Goal: Information Seeking & Learning: Find specific fact

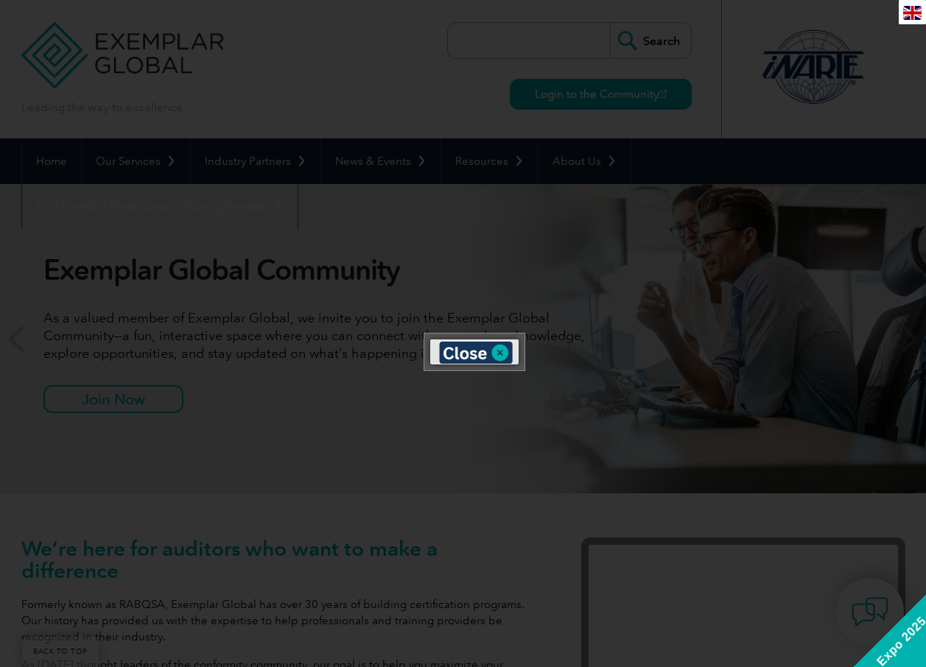
scroll to position [354, 0]
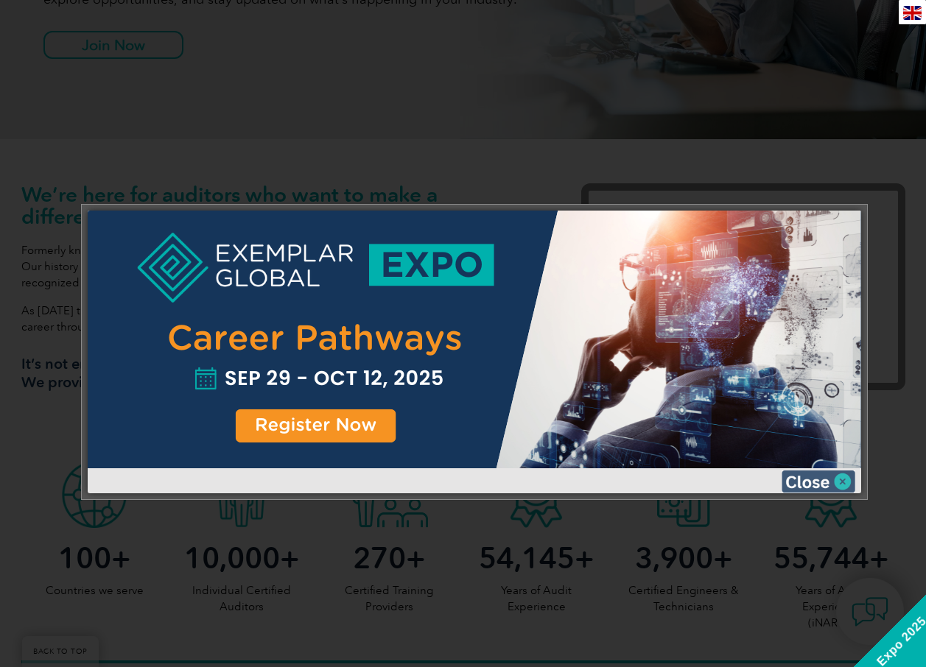
click at [843, 485] on img at bounding box center [819, 482] width 74 height 22
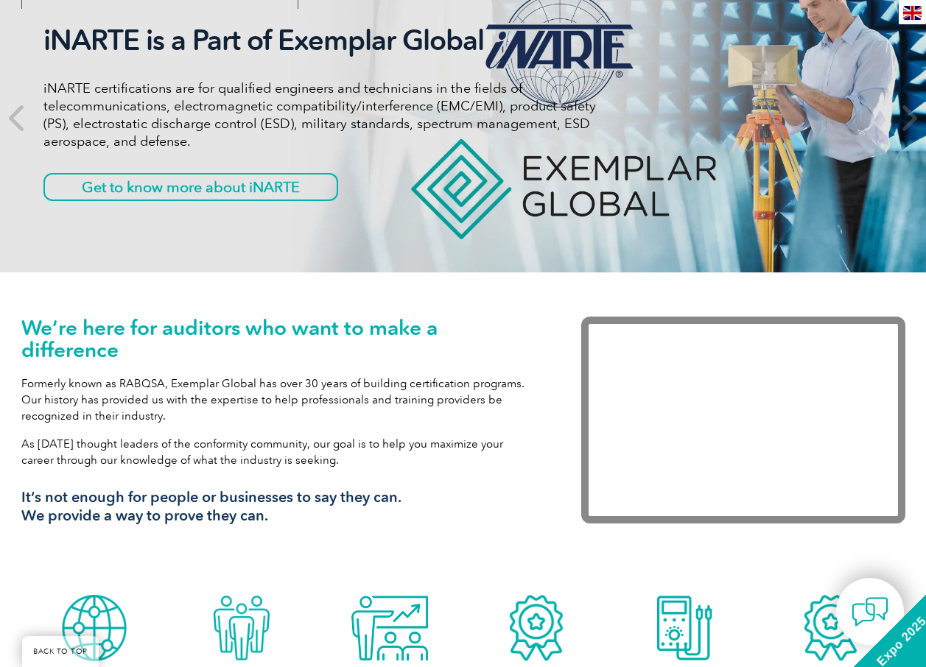
scroll to position [0, 0]
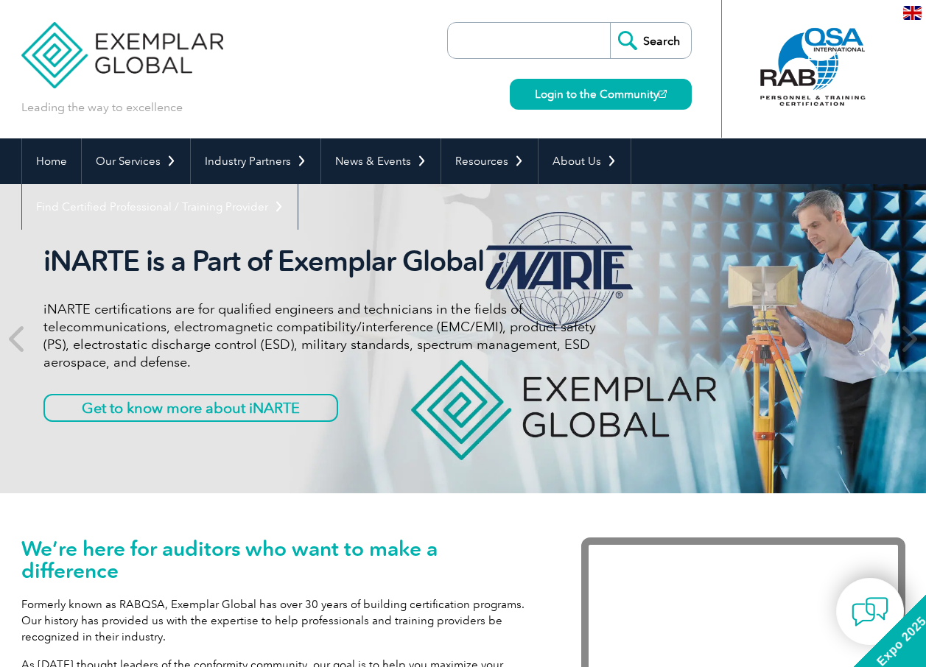
click at [524, 45] on input "search" at bounding box center [532, 40] width 155 height 35
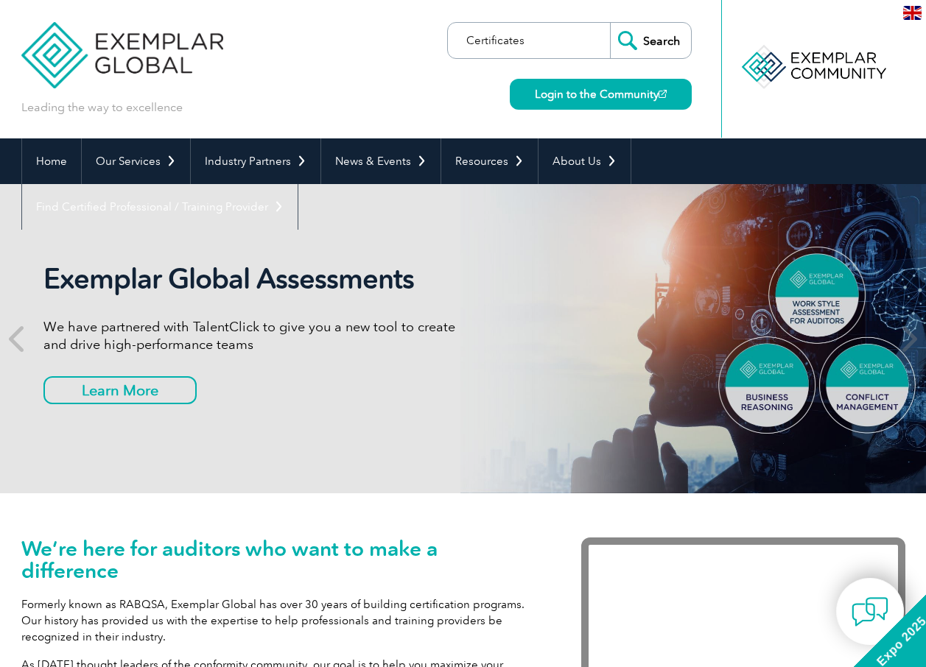
type input "Certificates"
click at [650, 46] on input "Search" at bounding box center [650, 40] width 81 height 35
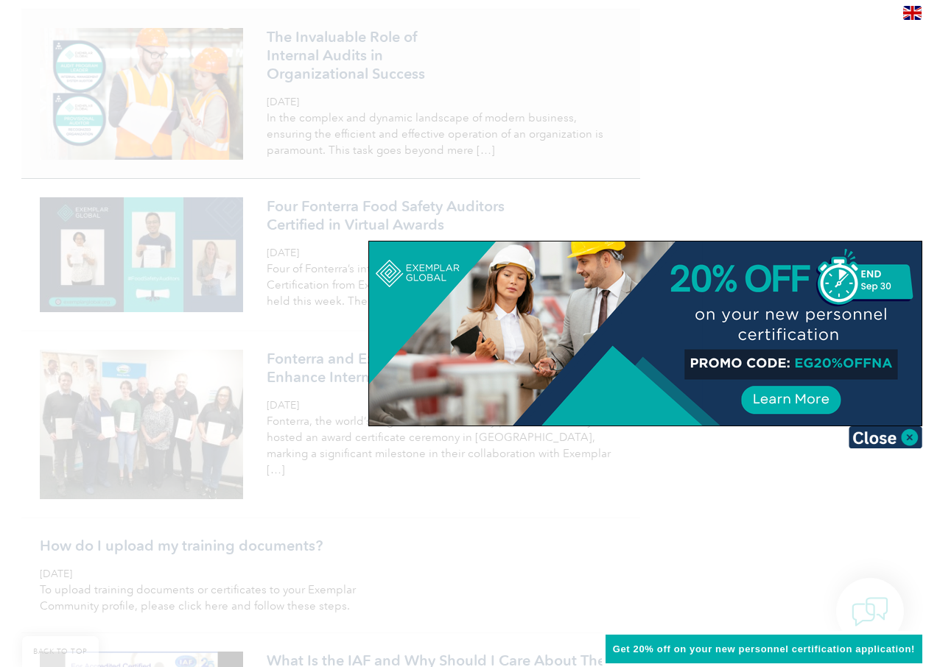
scroll to position [1915, 0]
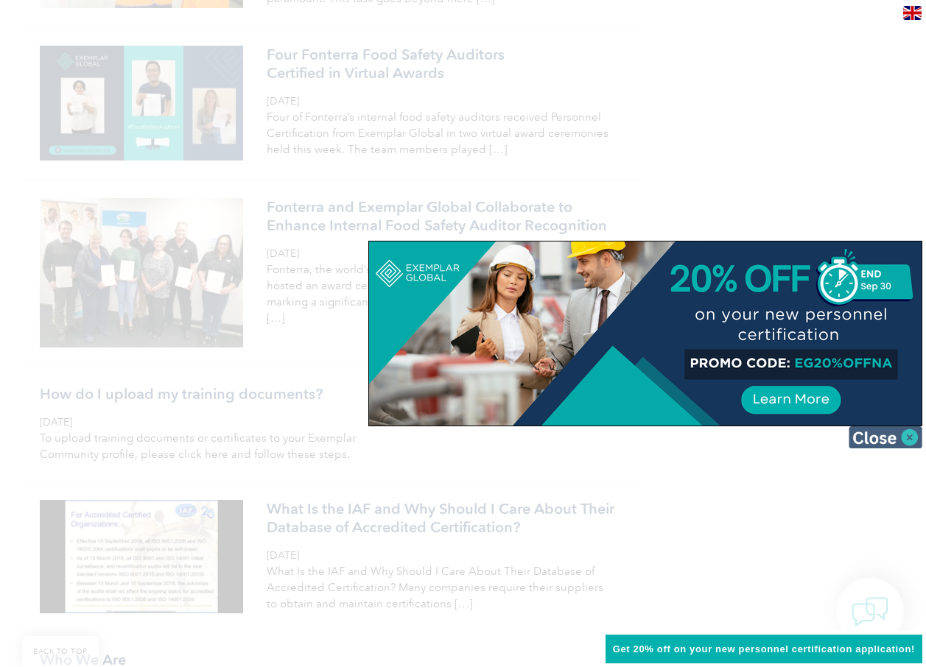
click at [907, 438] on img at bounding box center [886, 438] width 74 height 22
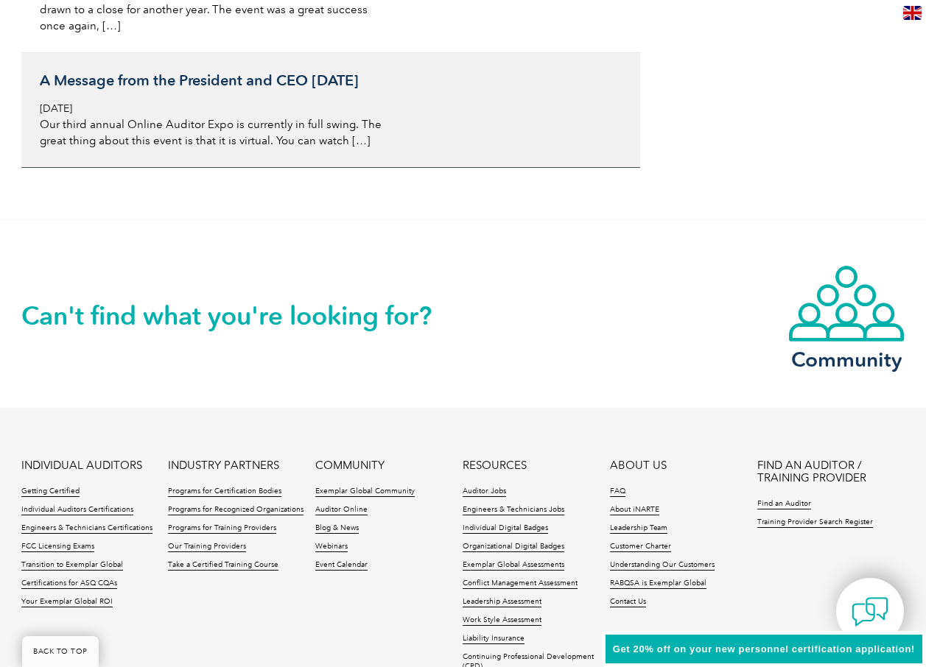
scroll to position [3626, 0]
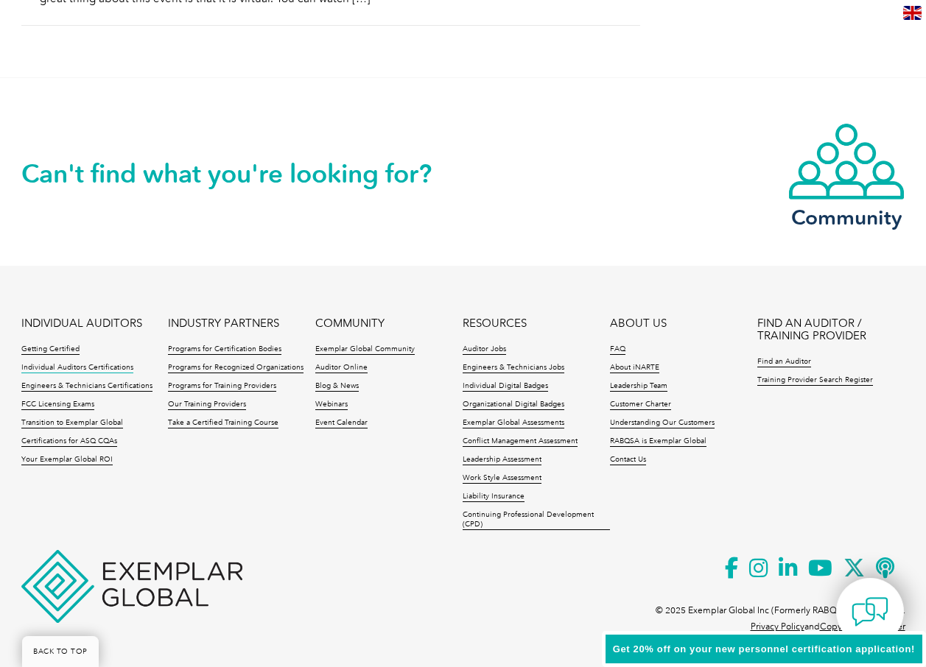
click at [84, 366] on link "Individual Auditors Certifications" at bounding box center [77, 368] width 112 height 10
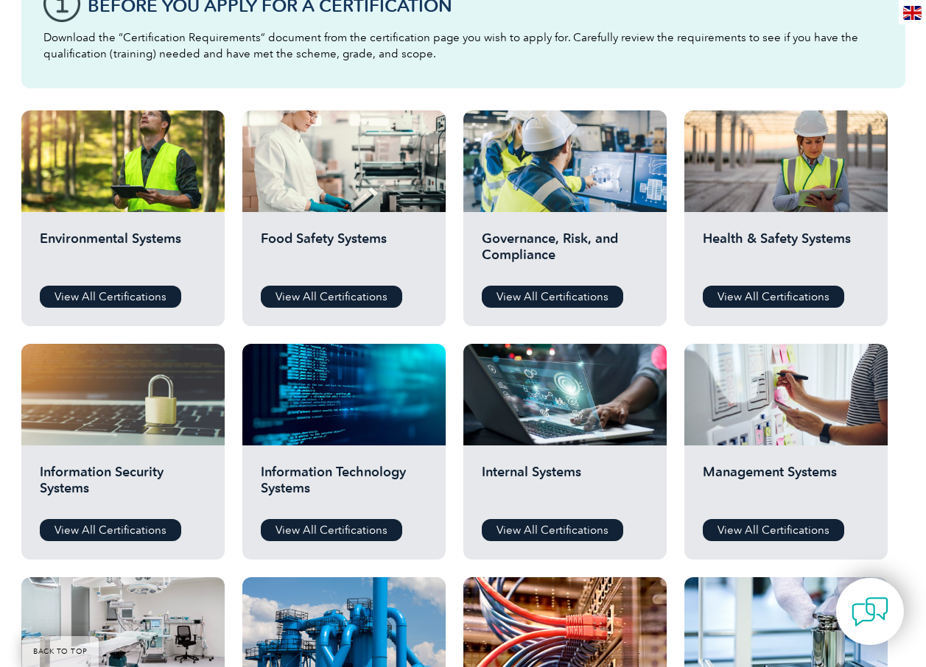
scroll to position [221, 0]
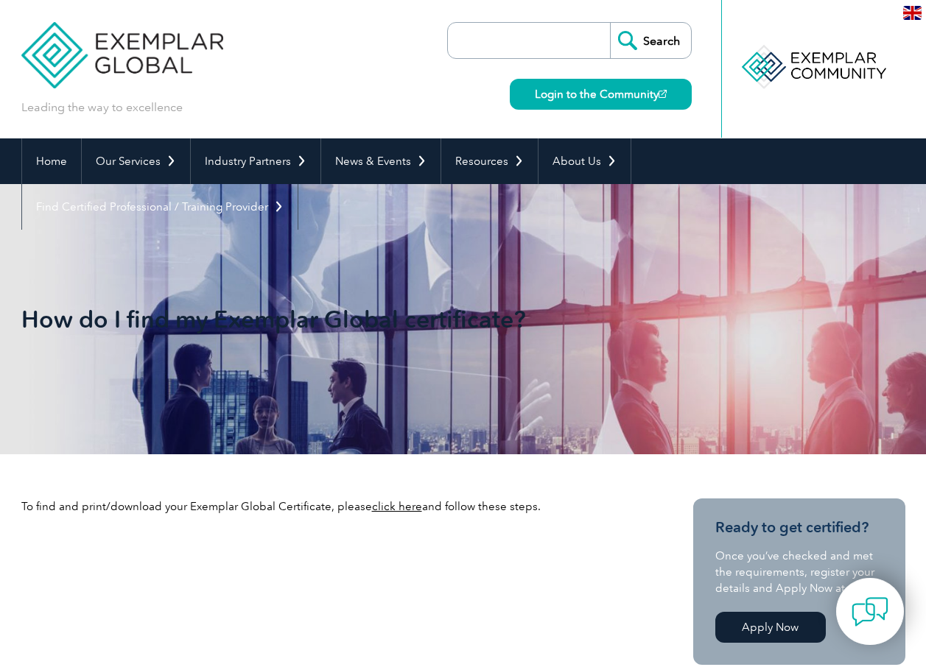
click at [399, 509] on link "click here" at bounding box center [397, 506] width 50 height 13
click at [390, 504] on link "click here" at bounding box center [397, 506] width 50 height 13
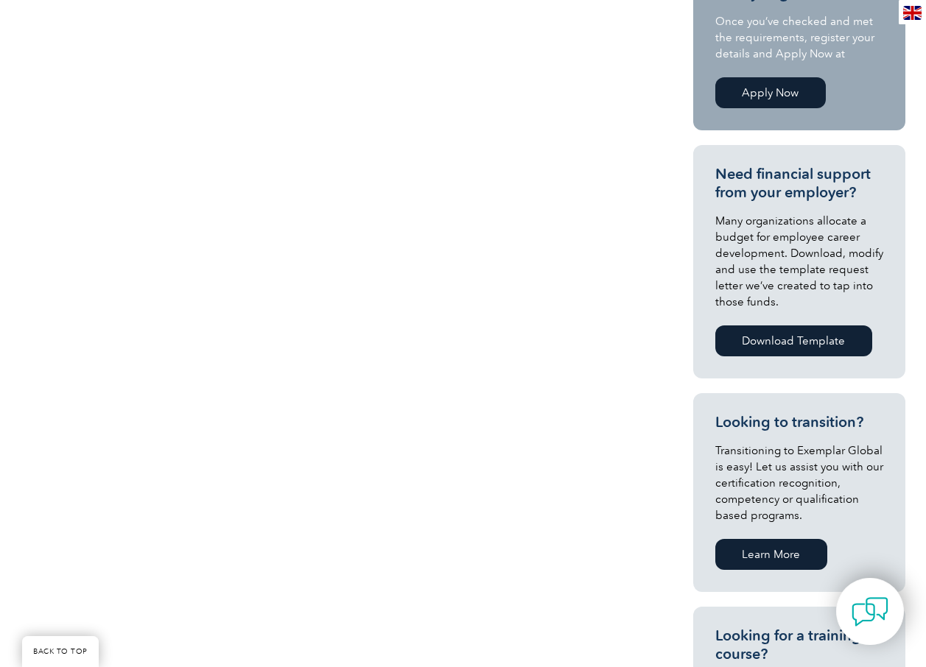
scroll to position [295, 0]
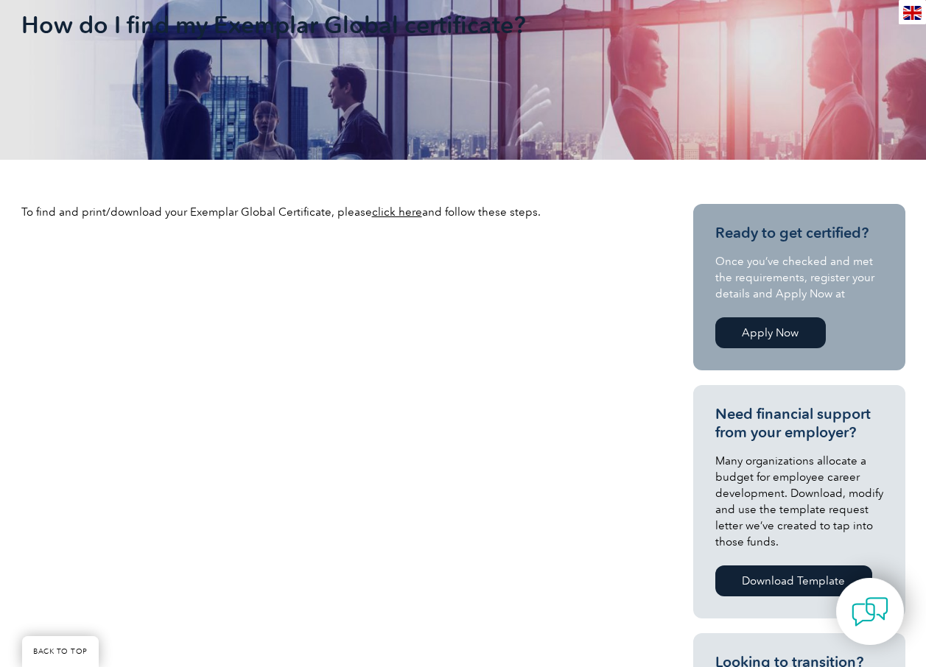
click at [390, 211] on link "click here" at bounding box center [397, 212] width 50 height 13
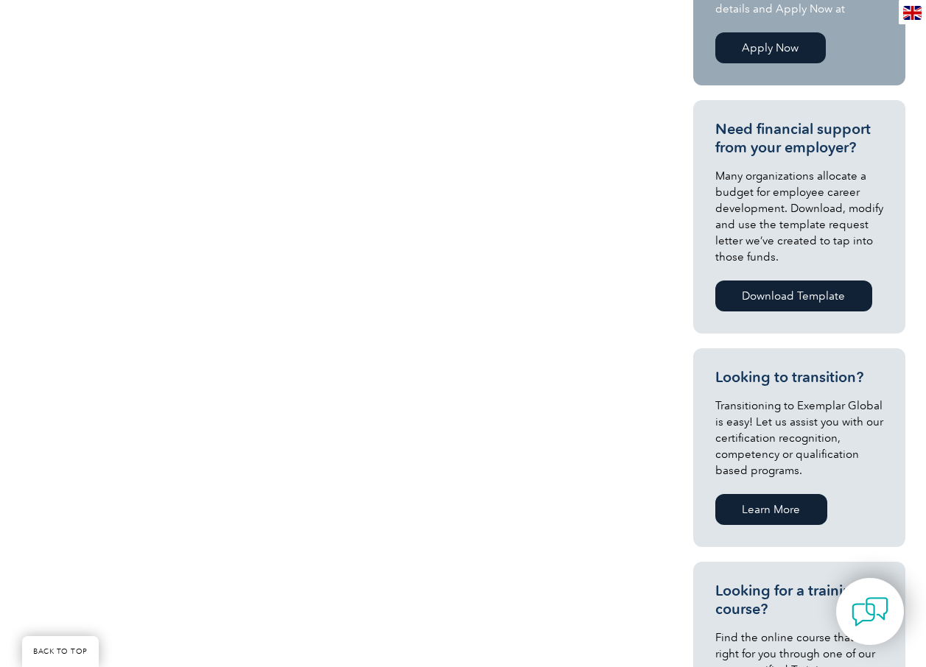
scroll to position [442, 0]
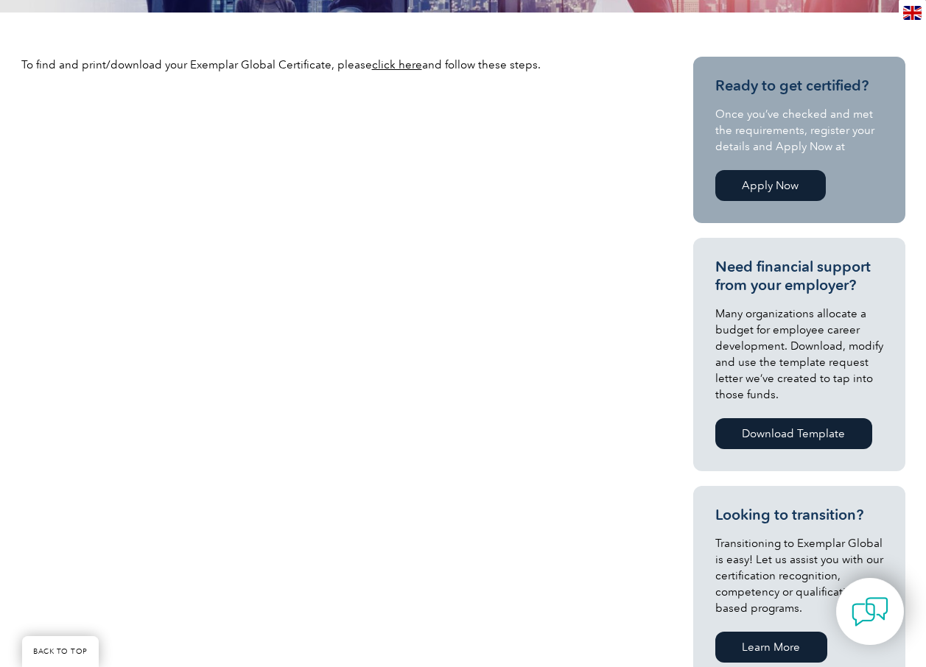
click at [385, 69] on link "click here" at bounding box center [397, 64] width 50 height 13
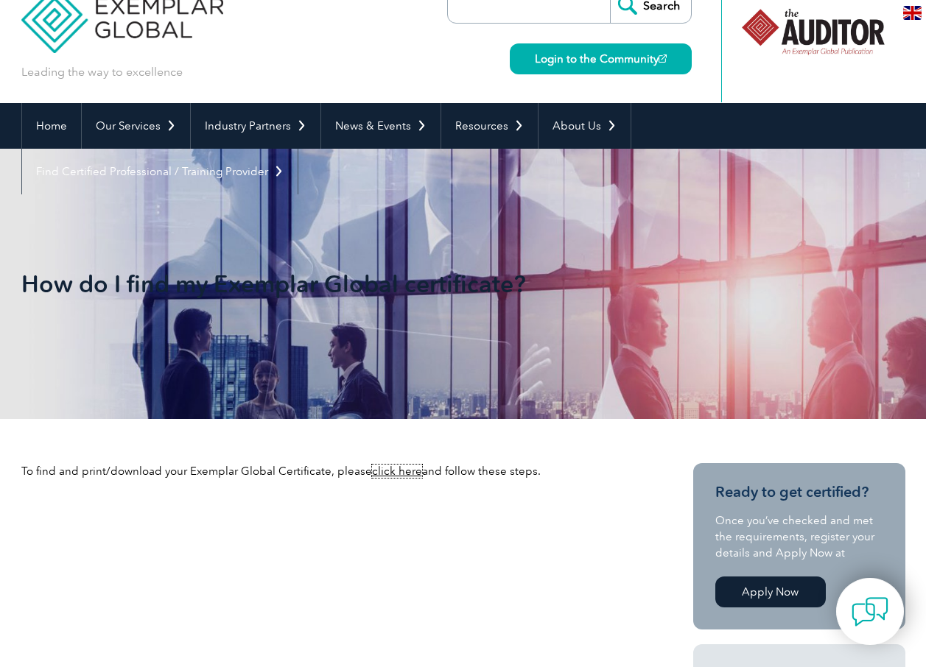
scroll to position [0, 0]
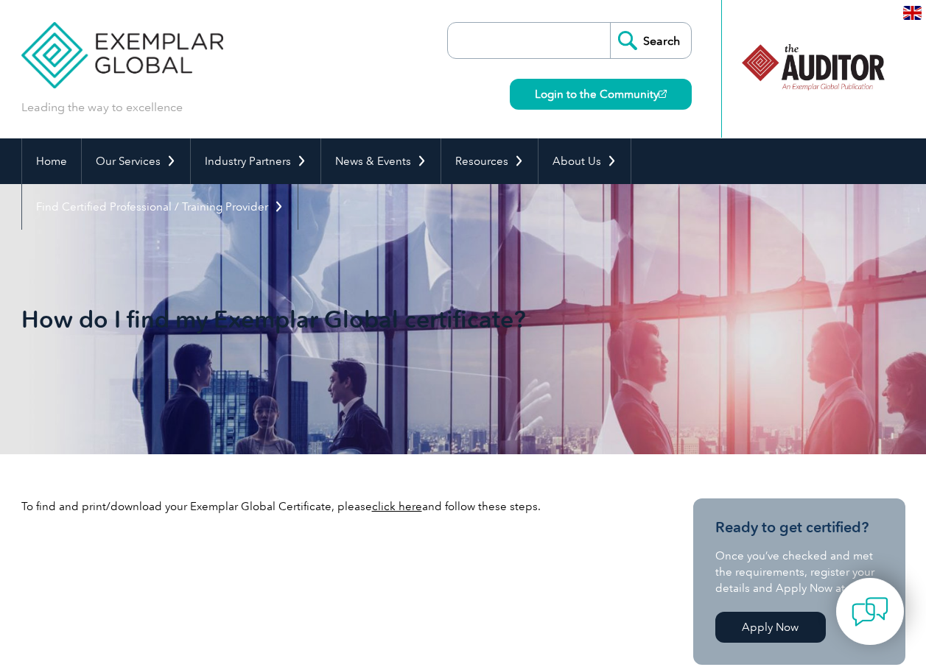
click at [529, 41] on input "search" at bounding box center [532, 40] width 155 height 35
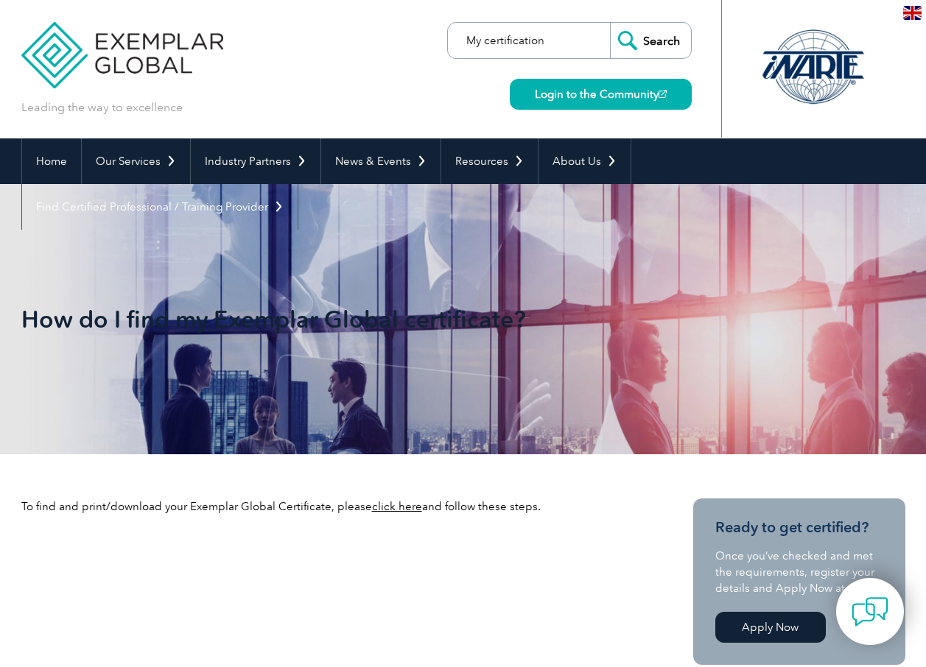
type input "My certification"
click at [664, 45] on input "Search" at bounding box center [650, 40] width 81 height 35
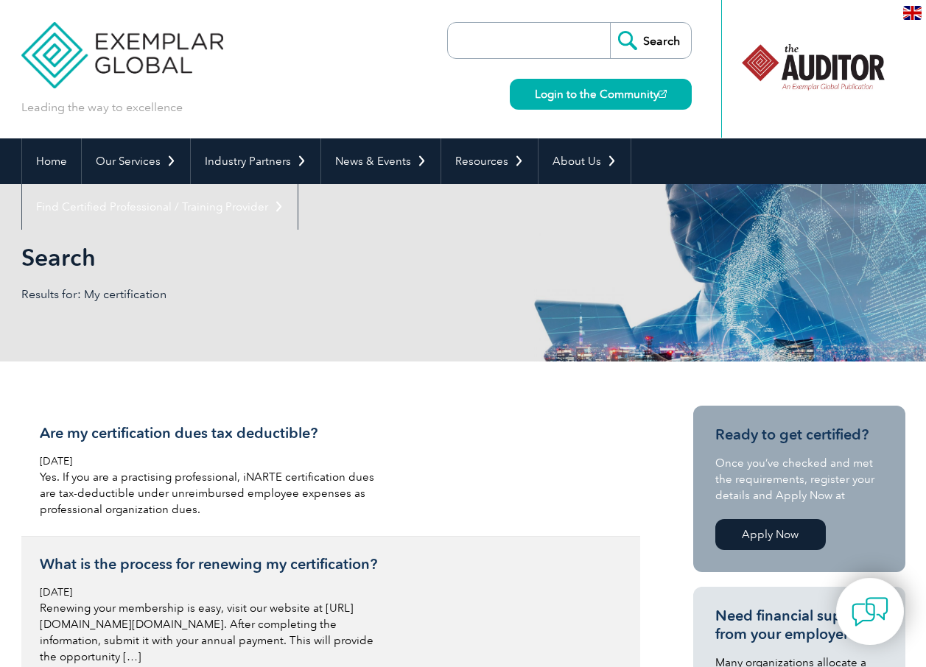
click at [139, 569] on h3 "What is the process for renewing my certification?" at bounding box center [214, 564] width 349 height 18
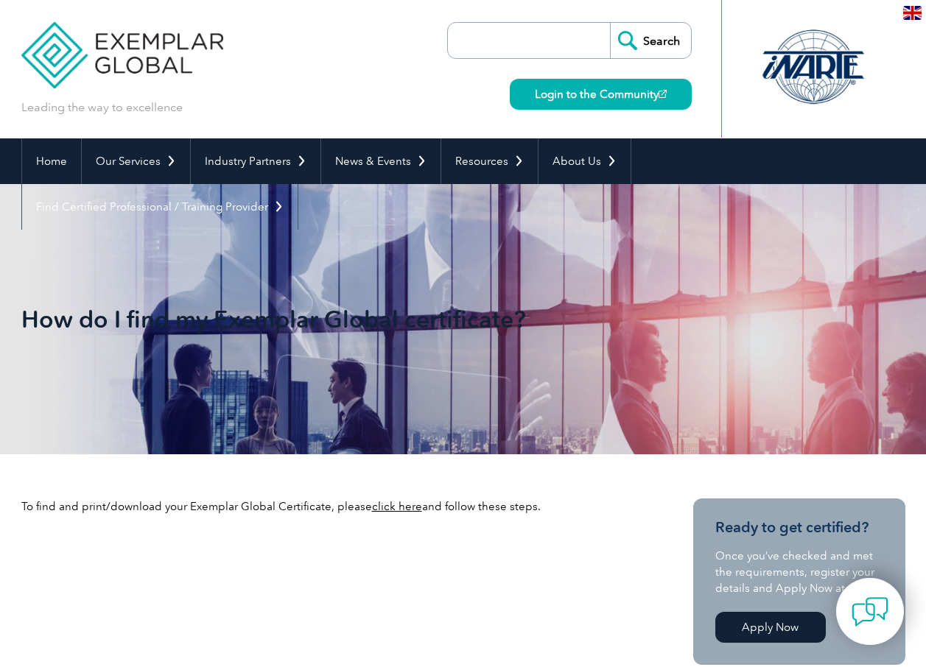
click at [391, 500] on link "click here" at bounding box center [397, 506] width 50 height 13
click at [401, 505] on link "click here" at bounding box center [397, 506] width 50 height 13
